Goal: Task Accomplishment & Management: Use online tool/utility

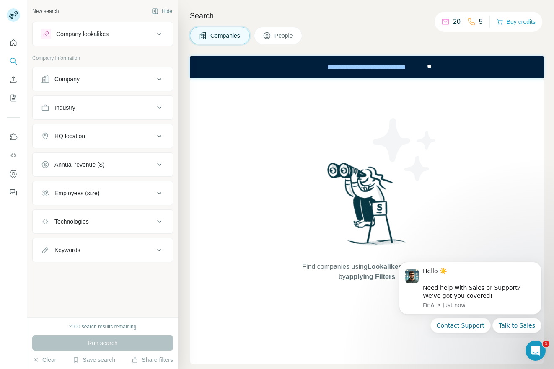
click at [472, 22] on icon at bounding box center [471, 22] width 8 height 8
click at [458, 22] on p "20" at bounding box center [457, 22] width 8 height 10
click at [66, 81] on div "Company" at bounding box center [66, 79] width 25 height 8
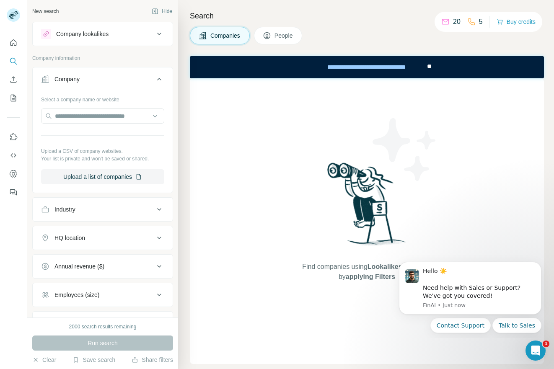
click at [69, 40] on button "Company lookalikes" at bounding box center [103, 34] width 140 height 20
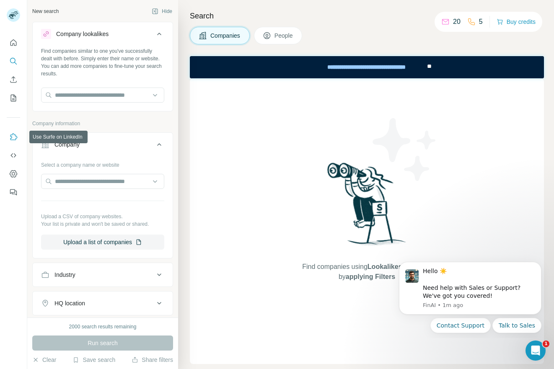
click at [13, 135] on icon "Use Surfe on LinkedIn" at bounding box center [13, 137] width 8 height 8
